Goal: Task Accomplishment & Management: Manage account settings

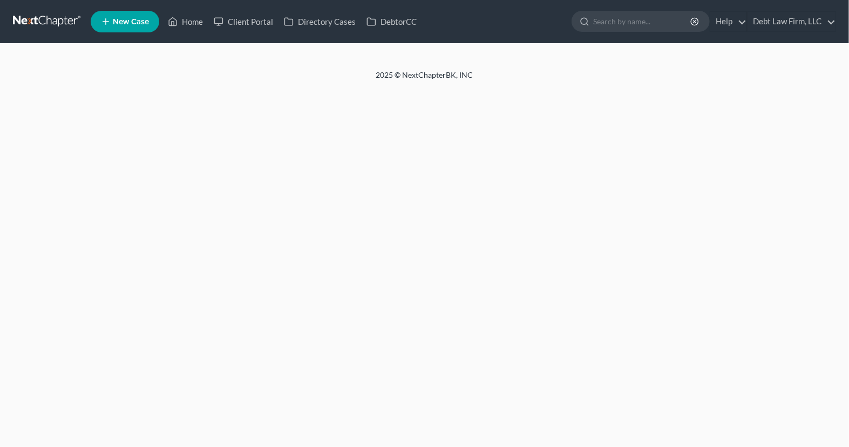
select select "3"
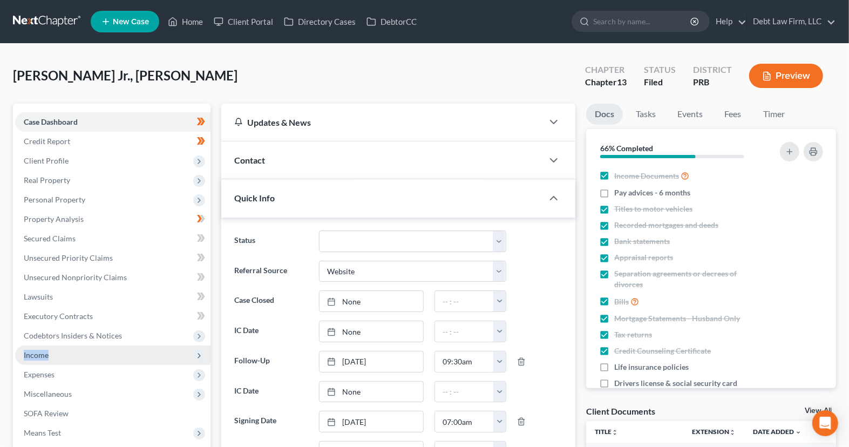
click at [35, 355] on span "Income" at bounding box center [36, 354] width 25 height 9
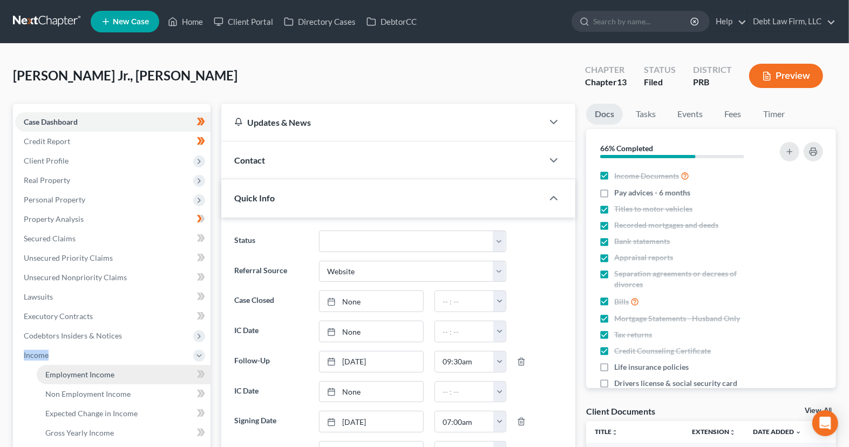
click at [118, 373] on link "Employment Income" at bounding box center [124, 374] width 174 height 19
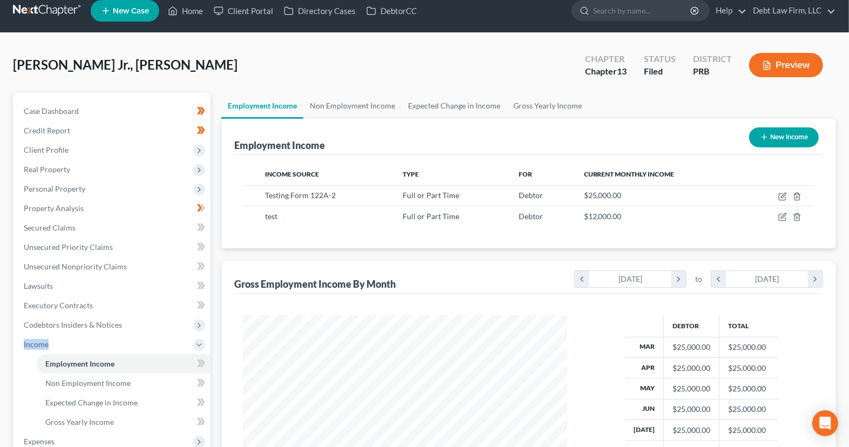
scroll to position [11, 0]
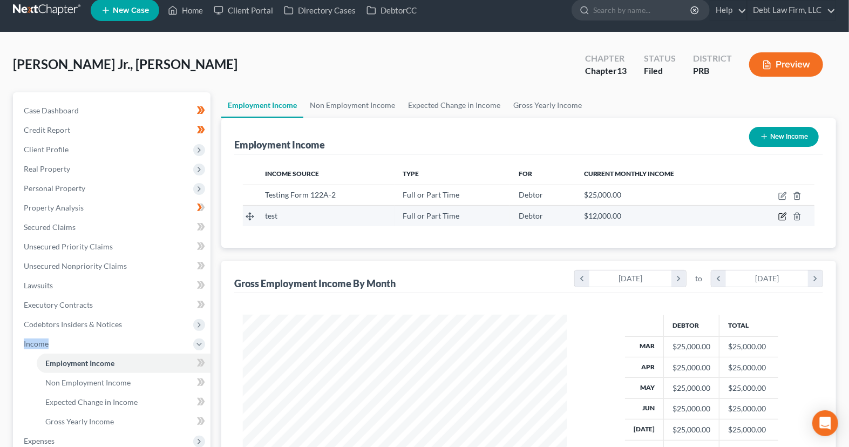
click at [786, 218] on icon "button" at bounding box center [782, 217] width 6 height 6
select select "0"
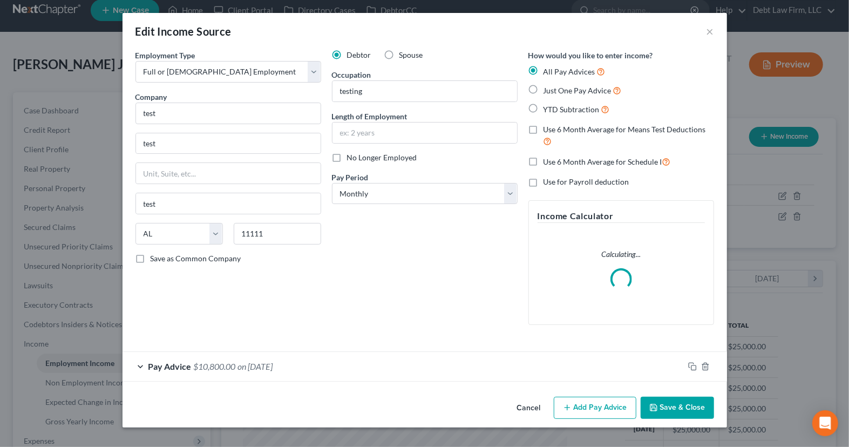
click at [303, 387] on div "Employment Type * Select Full or [DEMOGRAPHIC_DATA] Employment Self Employment …" at bounding box center [425, 221] width 605 height 343
click at [302, 373] on div "Pay Advice $10,800.00 on [DATE]" at bounding box center [404, 366] width 562 height 29
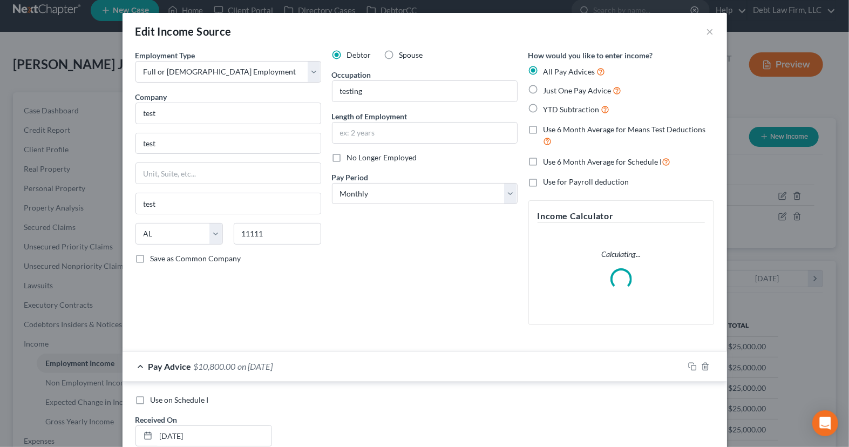
scroll to position [313, 0]
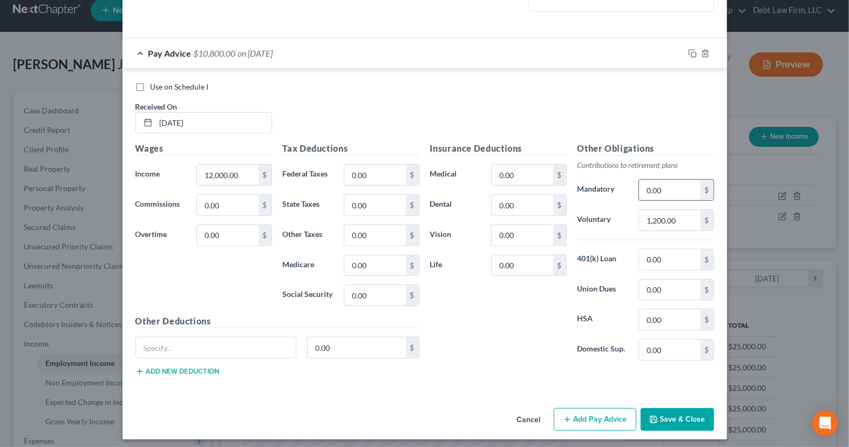
drag, startPoint x: 669, startPoint y: 185, endPoint x: 680, endPoint y: 186, distance: 10.9
click at [680, 186] on input "0.00" at bounding box center [669, 190] width 61 height 21
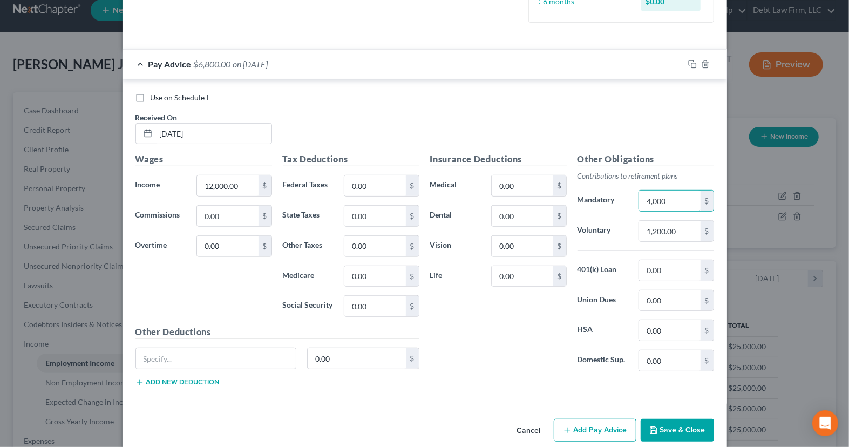
type input "4,000"
click at [679, 433] on button "Save & Close" at bounding box center [677, 430] width 73 height 23
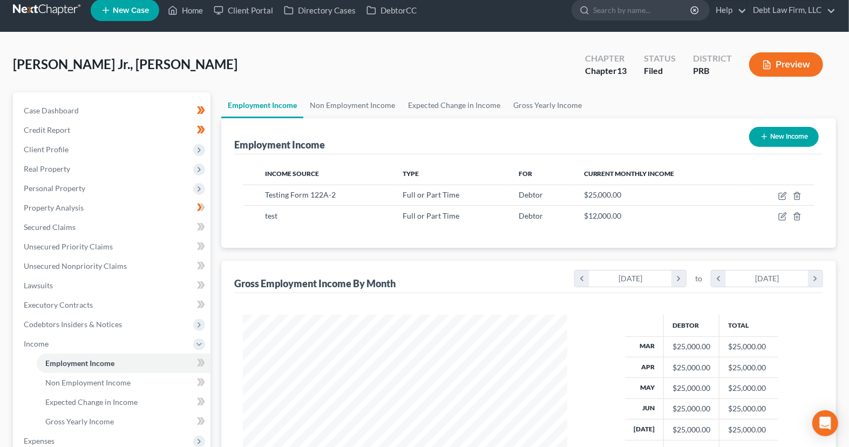
scroll to position [22, 0]
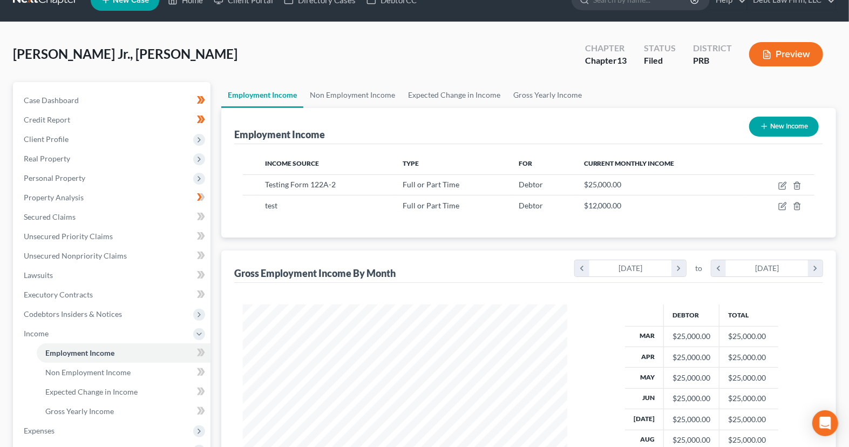
click at [799, 62] on button "Preview" at bounding box center [786, 54] width 74 height 24
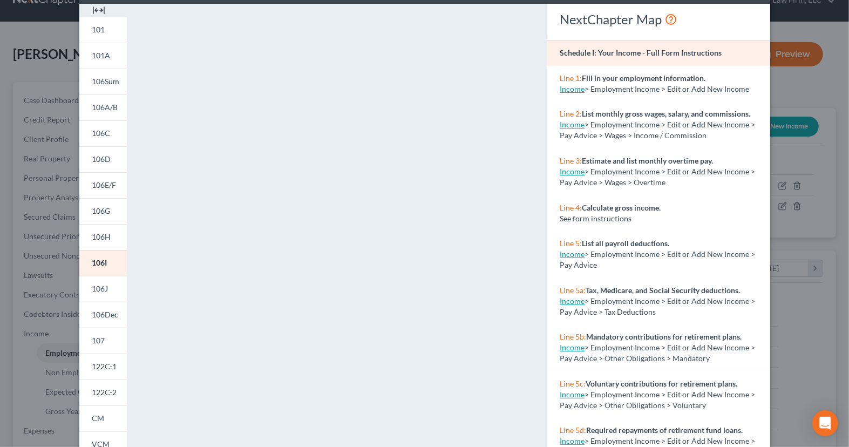
scroll to position [50, 0]
